Goal: Task Accomplishment & Management: Use online tool/utility

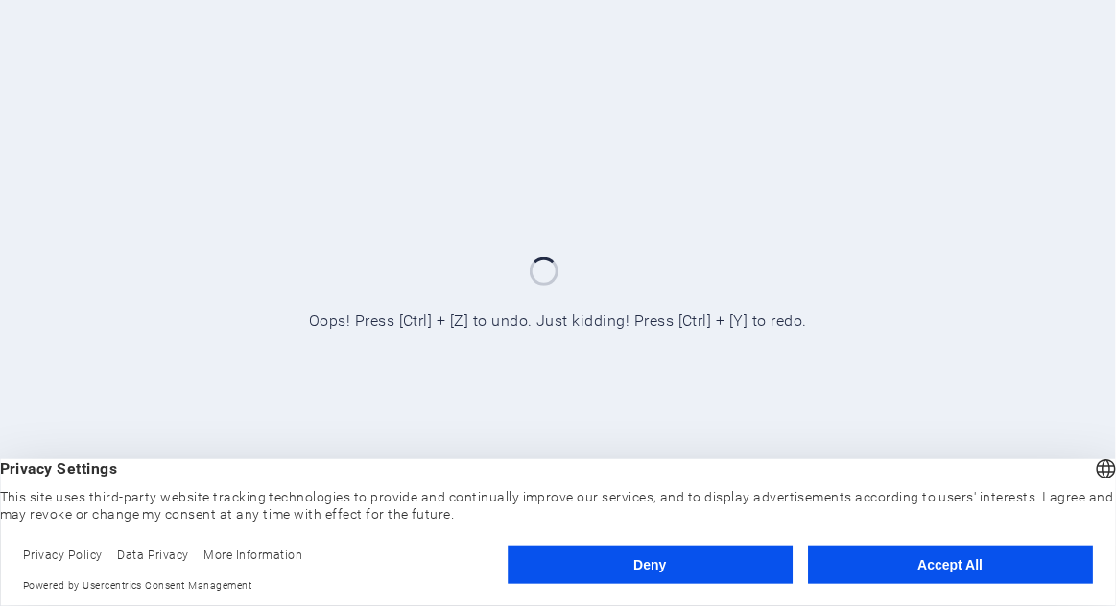
click at [1019, 572] on button "Accept All" at bounding box center [950, 565] width 285 height 38
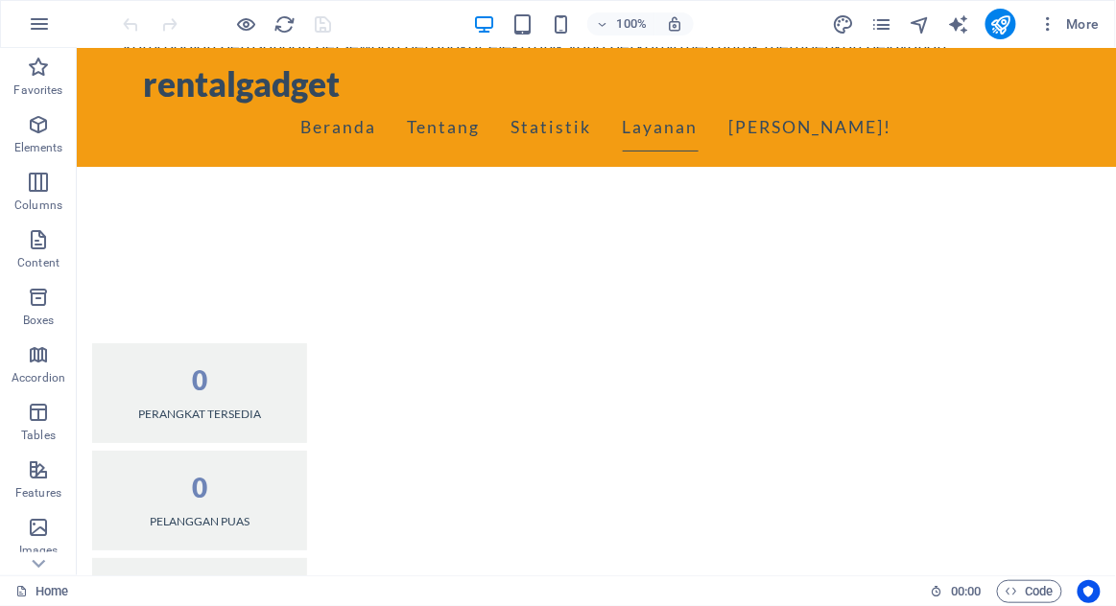
scroll to position [1529, 0]
click at [1009, 22] on icon "publish" at bounding box center [1000, 24] width 22 height 22
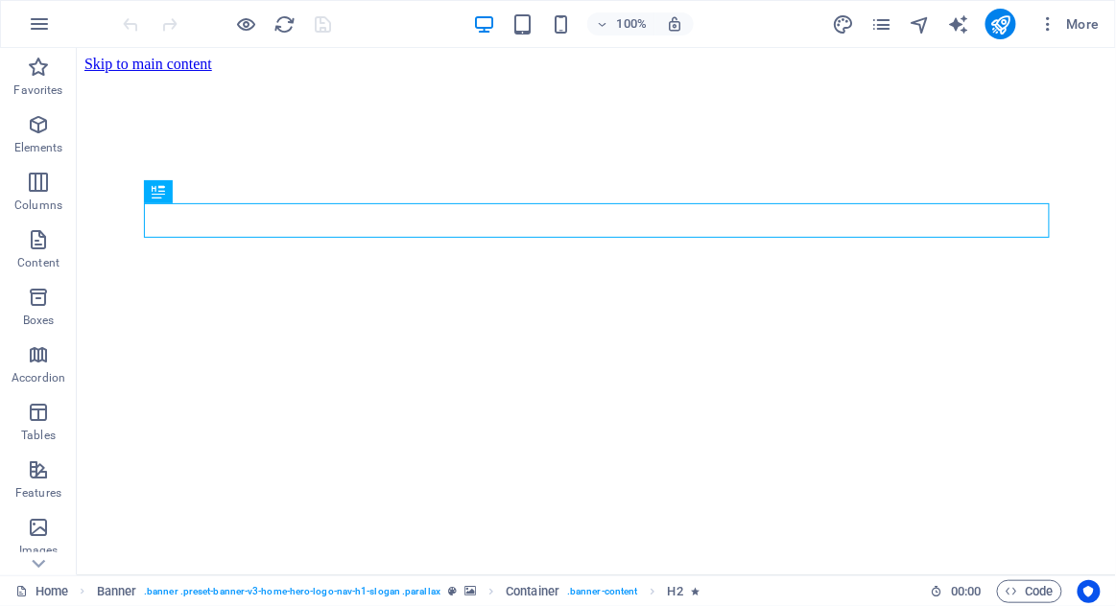
click at [1035, 72] on figure at bounding box center [595, 72] width 1024 height 0
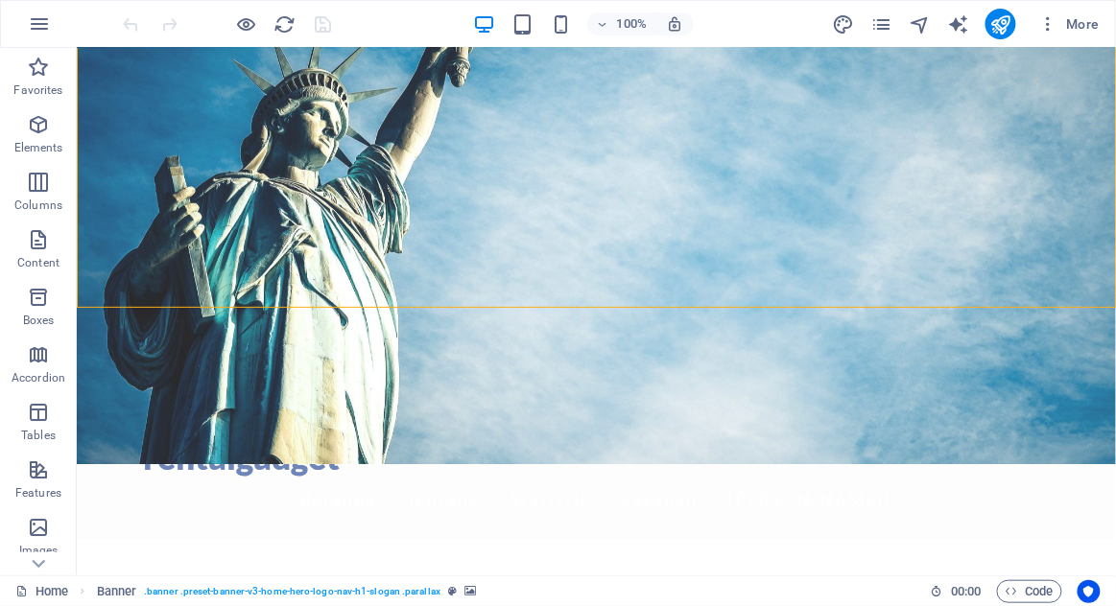
scroll to position [129, 0]
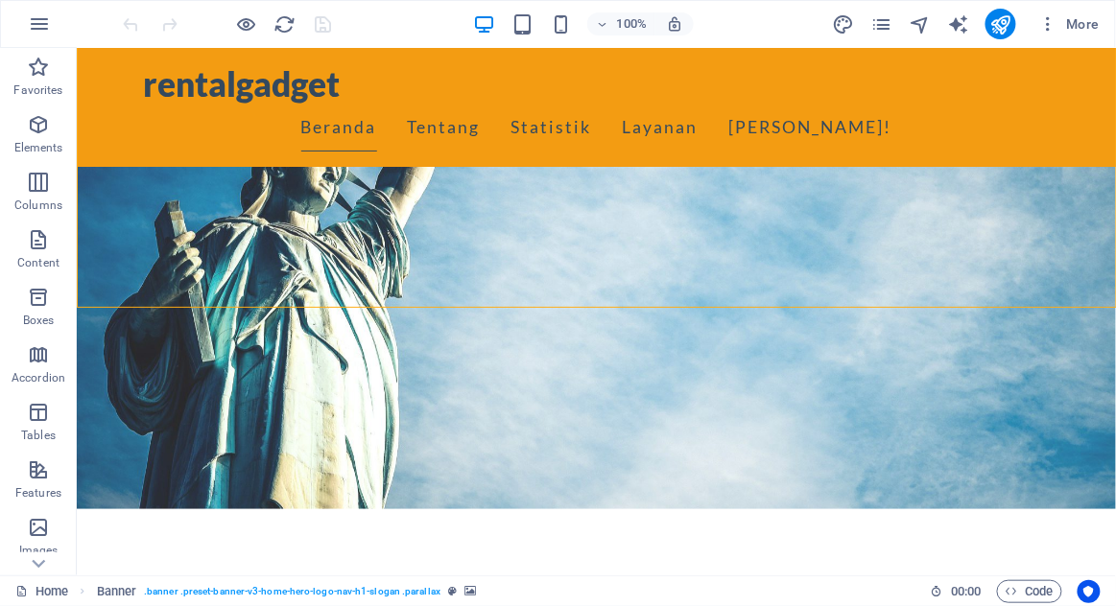
click at [1031, 245] on figure at bounding box center [595, 261] width 1039 height 493
click at [1063, 100] on div "rentalgadget Beranda Tentang Statistik Layanan Ayo Sewa!" at bounding box center [595, 106] width 1039 height 119
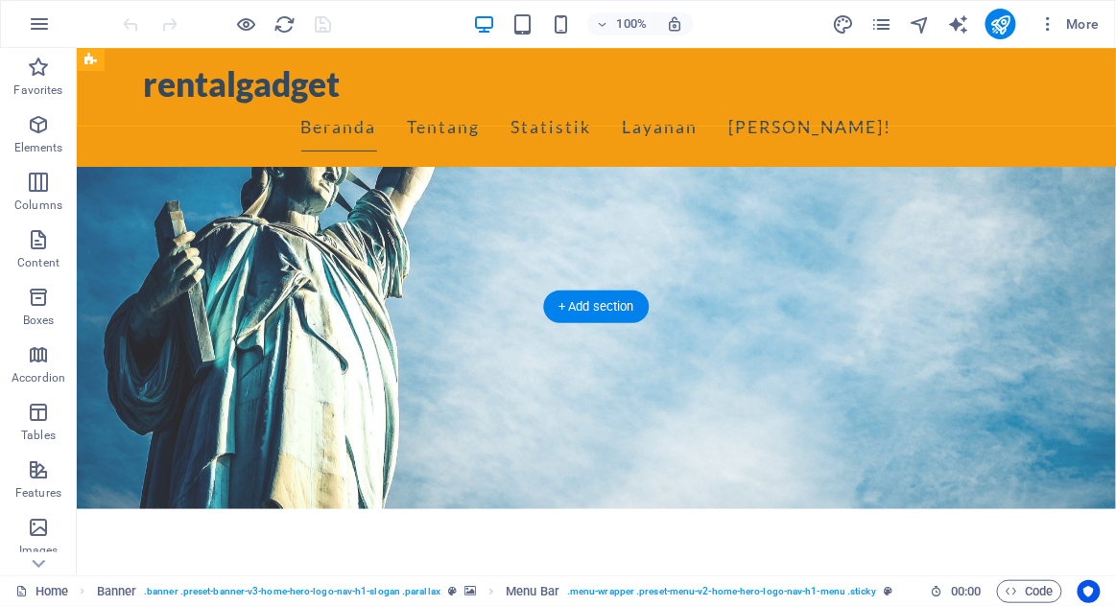
click at [89, 61] on icon at bounding box center [90, 59] width 12 height 23
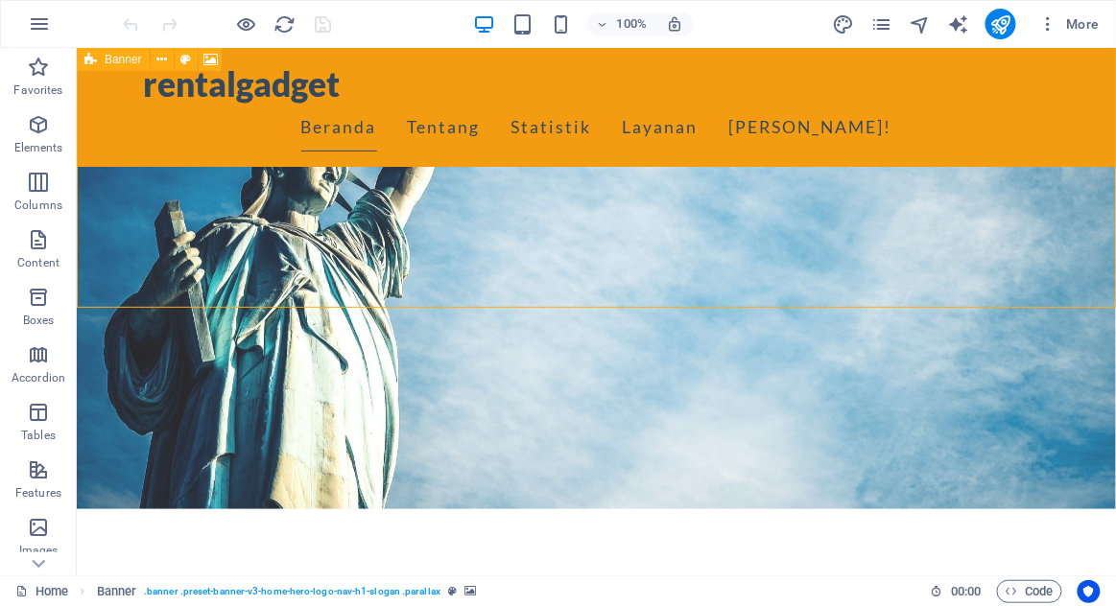
click at [124, 65] on span "Banner" at bounding box center [123, 60] width 37 height 12
click at [181, 59] on icon at bounding box center [185, 60] width 11 height 20
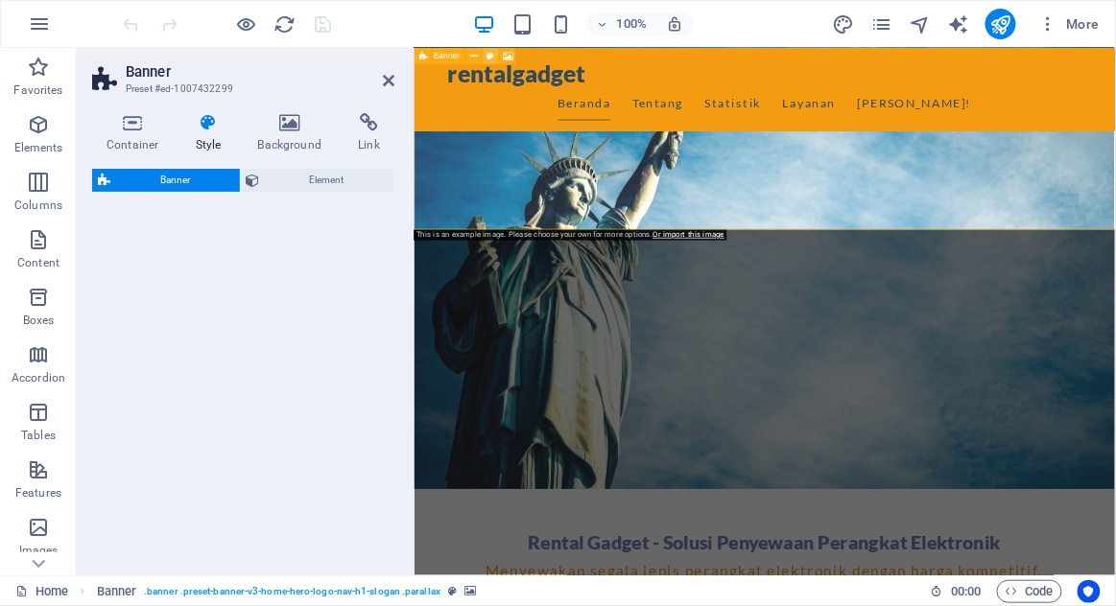
select select "preset-banner-v3-home-hero-logo-nav-h1-slogan"
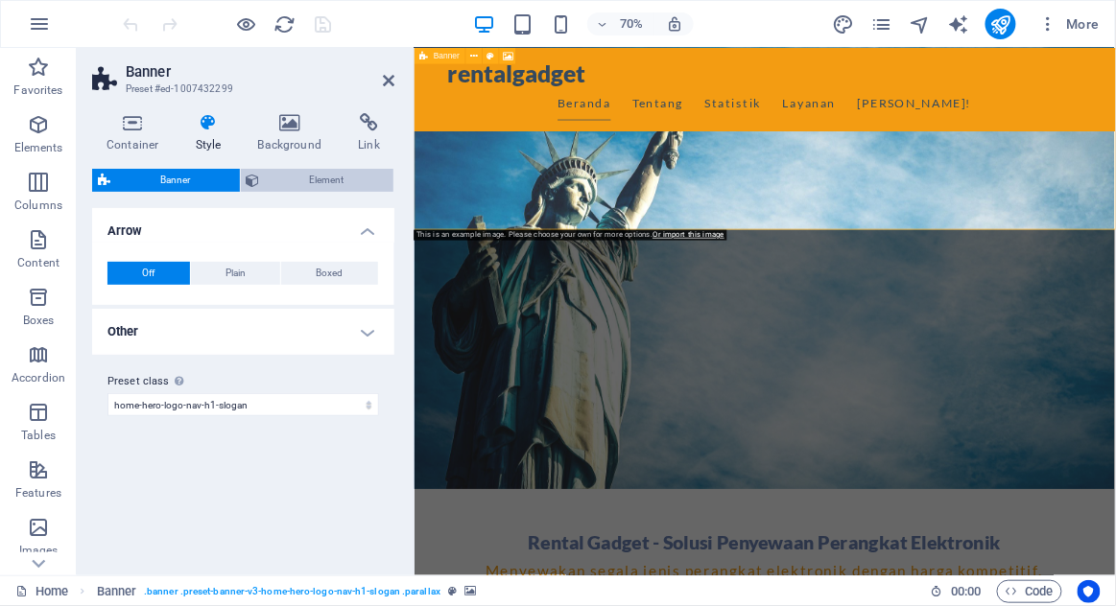
click at [290, 186] on span "Element" at bounding box center [327, 180] width 123 height 23
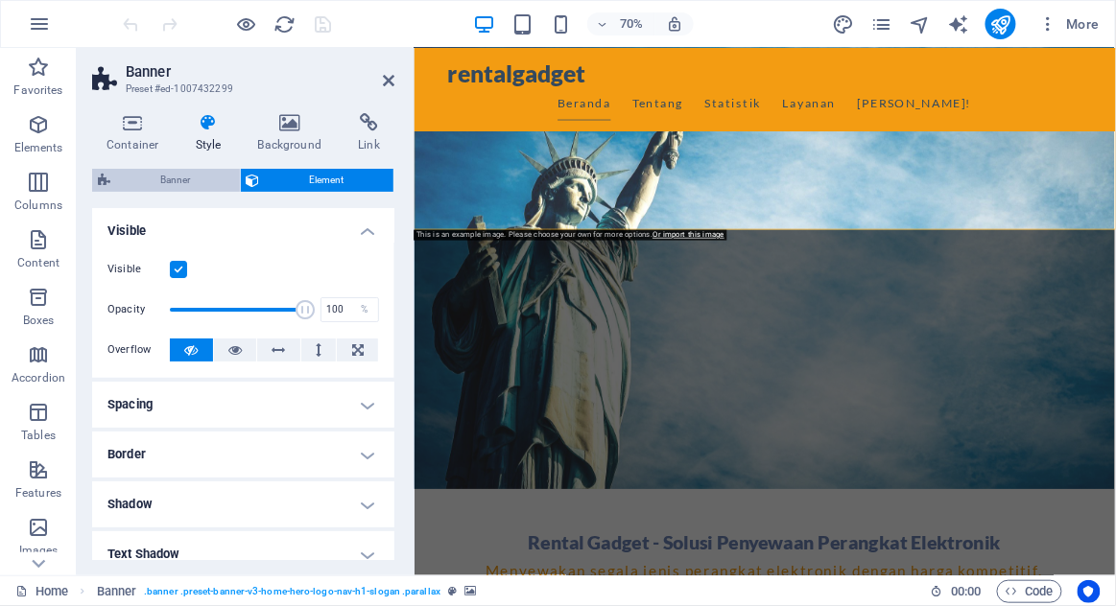
click at [136, 178] on span "Banner" at bounding box center [175, 180] width 118 height 23
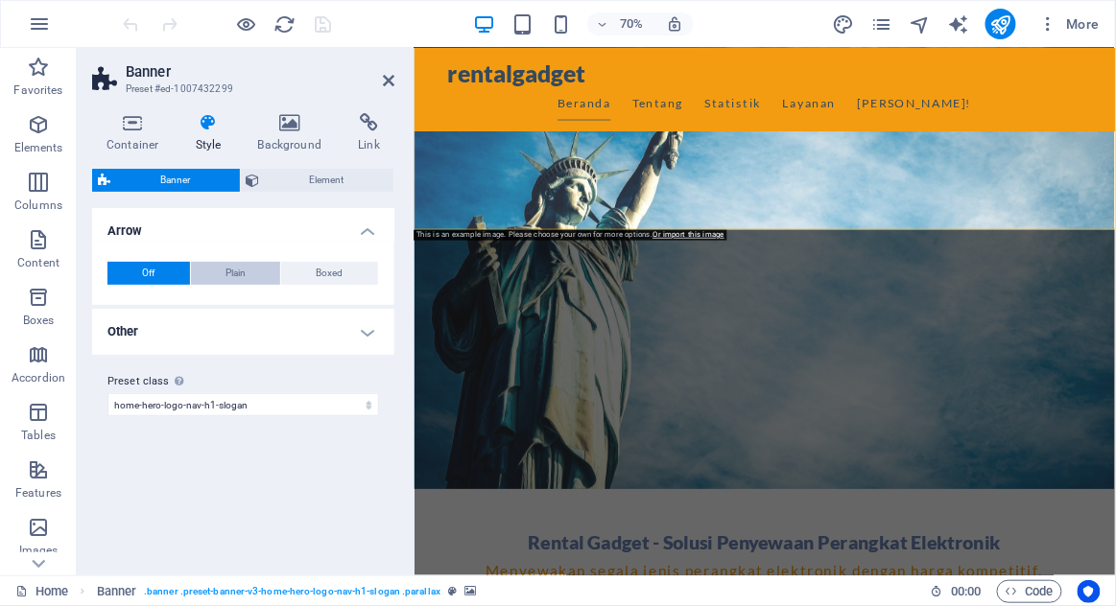
click at [232, 270] on span "Plain" at bounding box center [235, 273] width 20 height 23
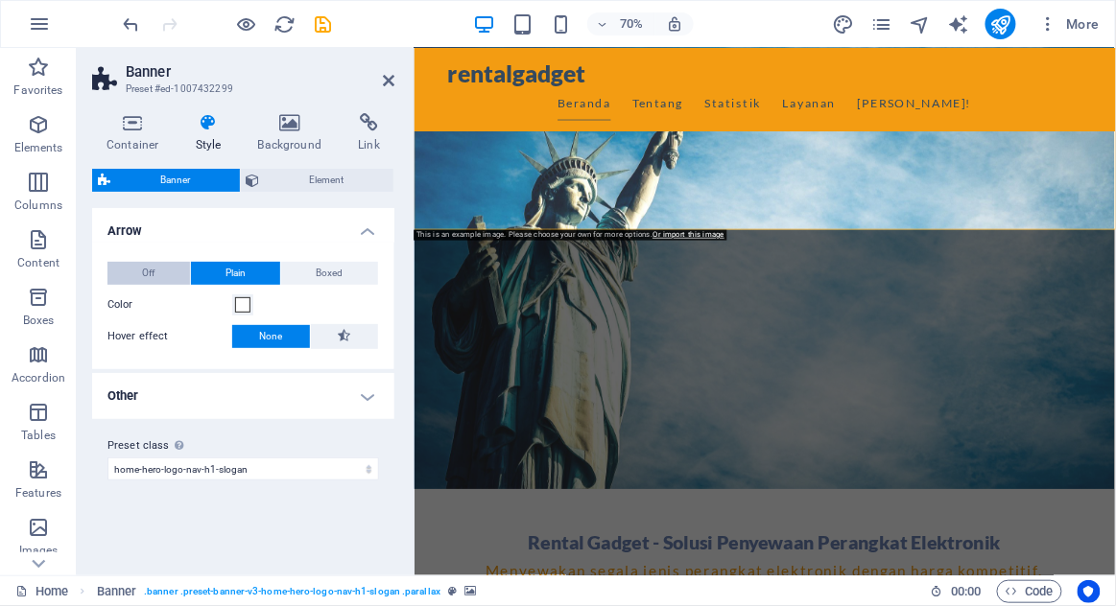
click at [134, 266] on button "Off" at bounding box center [148, 273] width 83 height 23
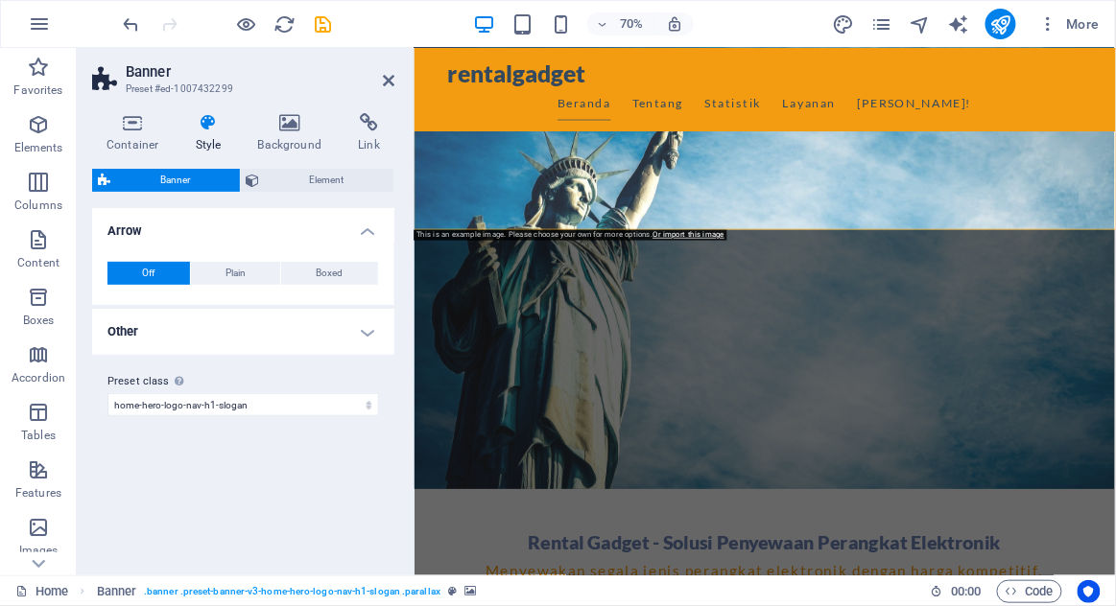
click at [241, 338] on h4 "Other" at bounding box center [243, 332] width 302 height 46
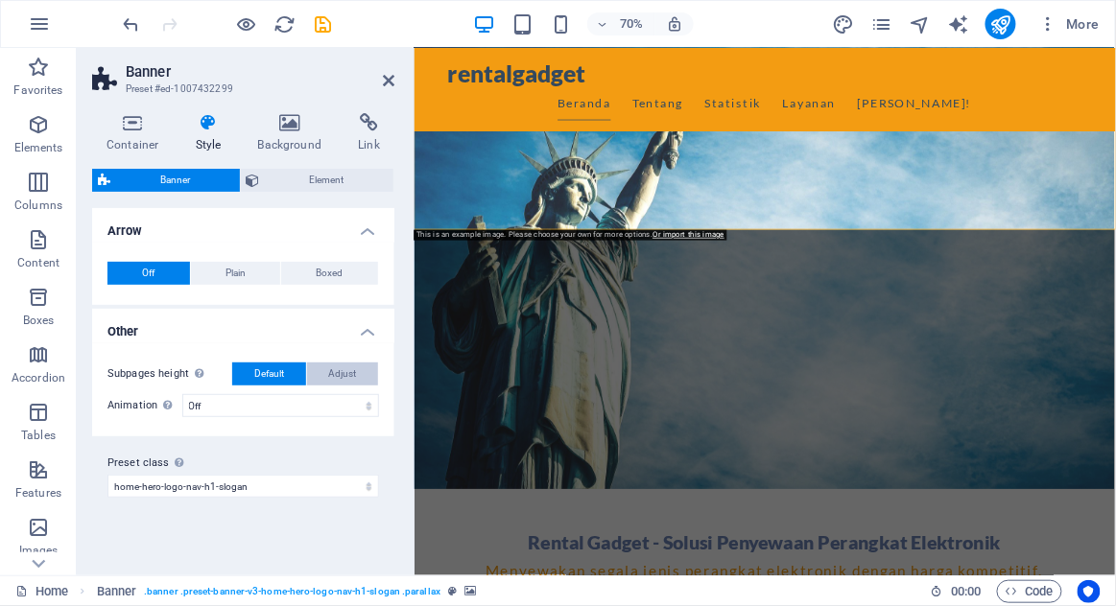
click at [353, 374] on span "Adjust" at bounding box center [342, 374] width 28 height 23
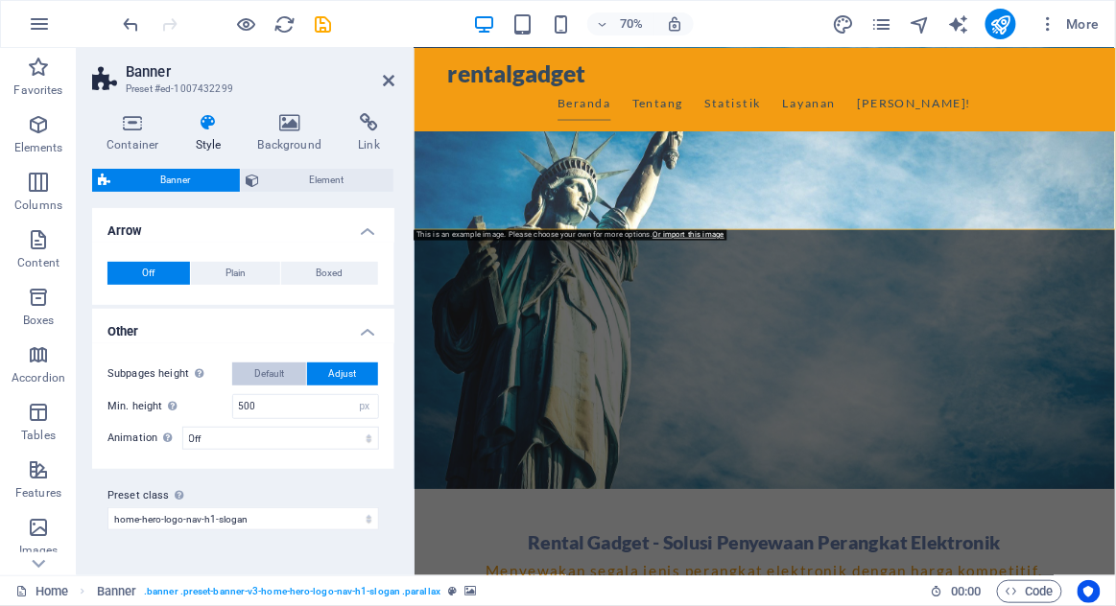
click at [288, 366] on button "Default" at bounding box center [269, 374] width 74 height 23
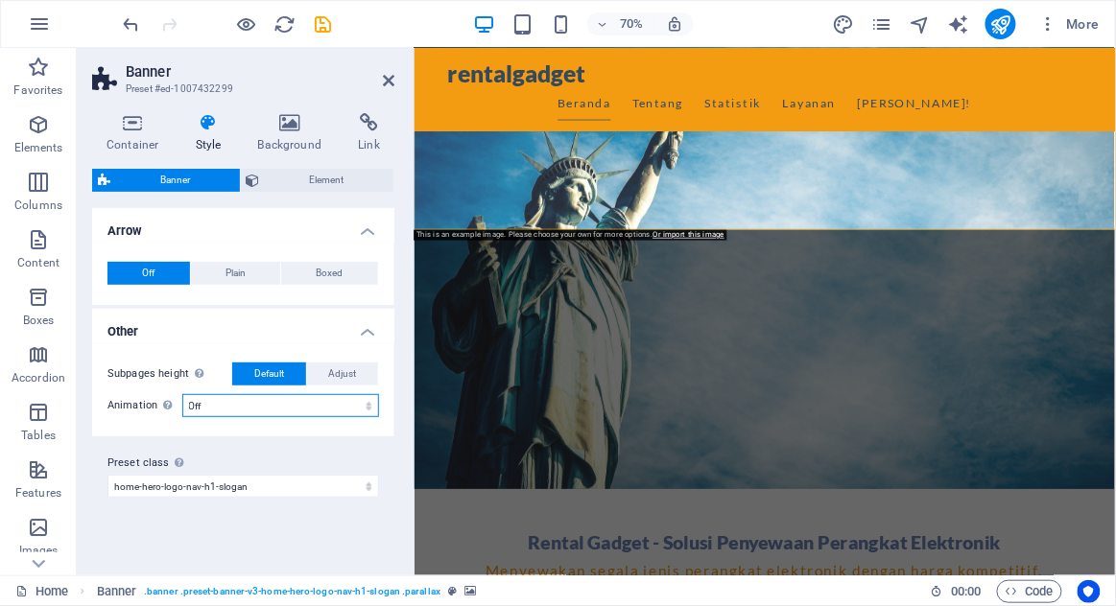
click at [365, 409] on select "Off Zoom: in & out Slide: left to right Slide: up to down" at bounding box center [280, 405] width 197 height 23
select select "zoominout"
click at [182, 394] on select "Off Zoom: in & out Slide: left to right Slide: up to down" at bounding box center [280, 405] width 197 height 23
click at [128, 138] on h4 "Container" at bounding box center [136, 133] width 89 height 40
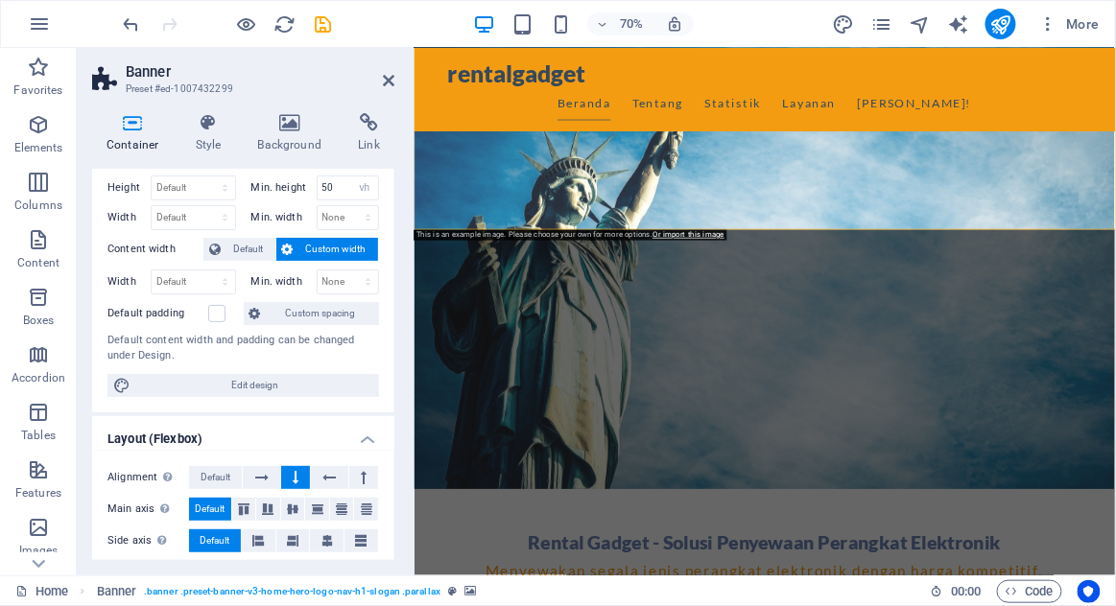
scroll to position [0, 0]
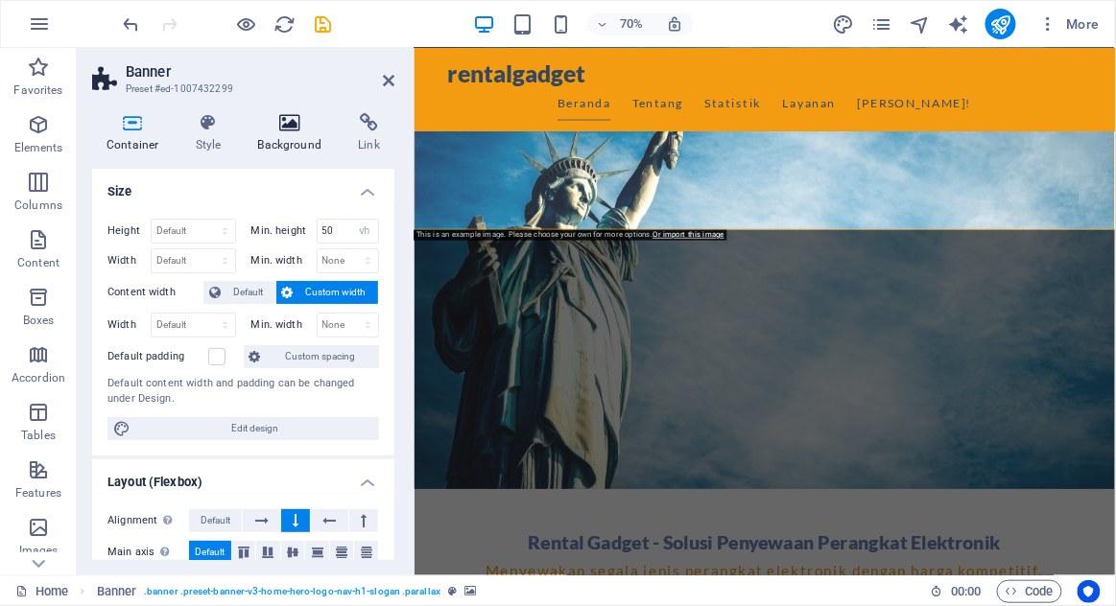
click at [296, 143] on h4 "Background" at bounding box center [294, 133] width 101 height 40
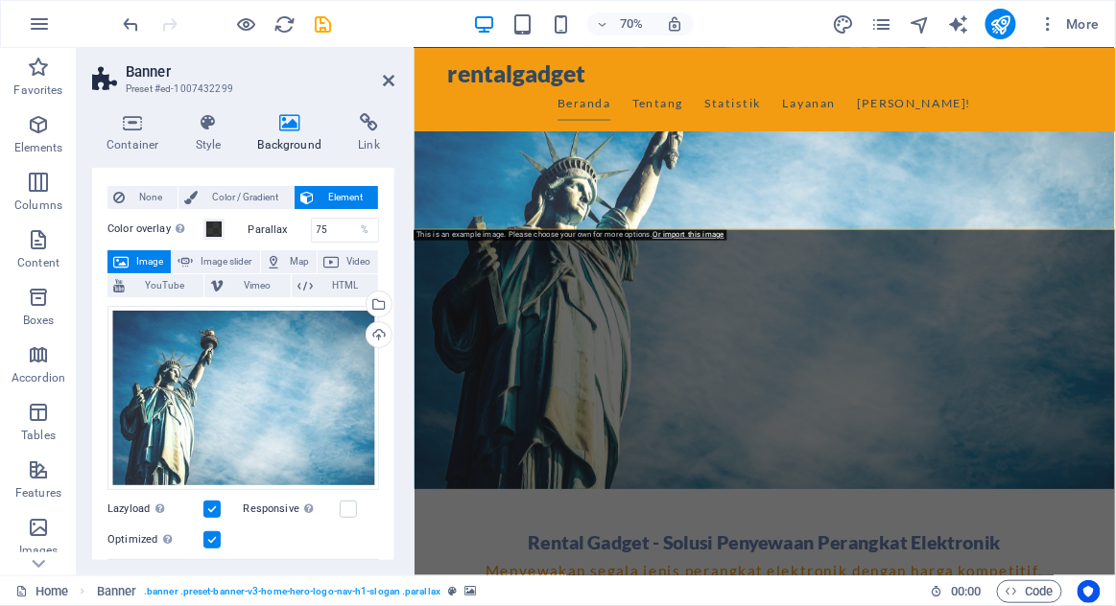
scroll to position [31, 0]
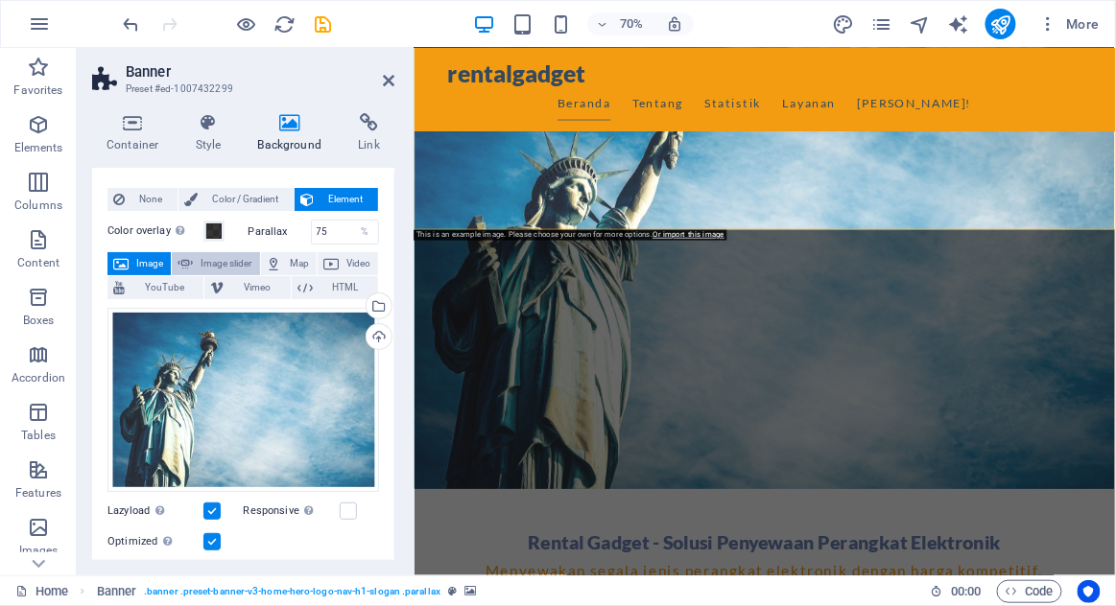
click at [194, 262] on button "Image slider" at bounding box center [215, 263] width 87 height 23
select select "ms"
select select "s"
select select "progressive"
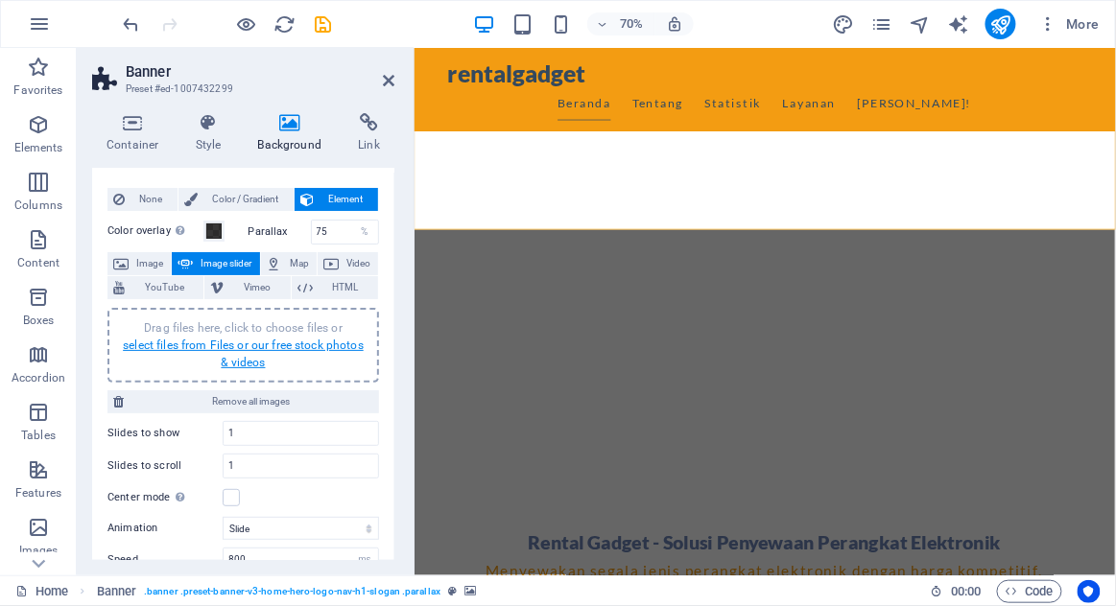
click at [181, 348] on link "select files from Files or our free stock photos & videos" at bounding box center [243, 354] width 241 height 31
